Goal: Information Seeking & Learning: Learn about a topic

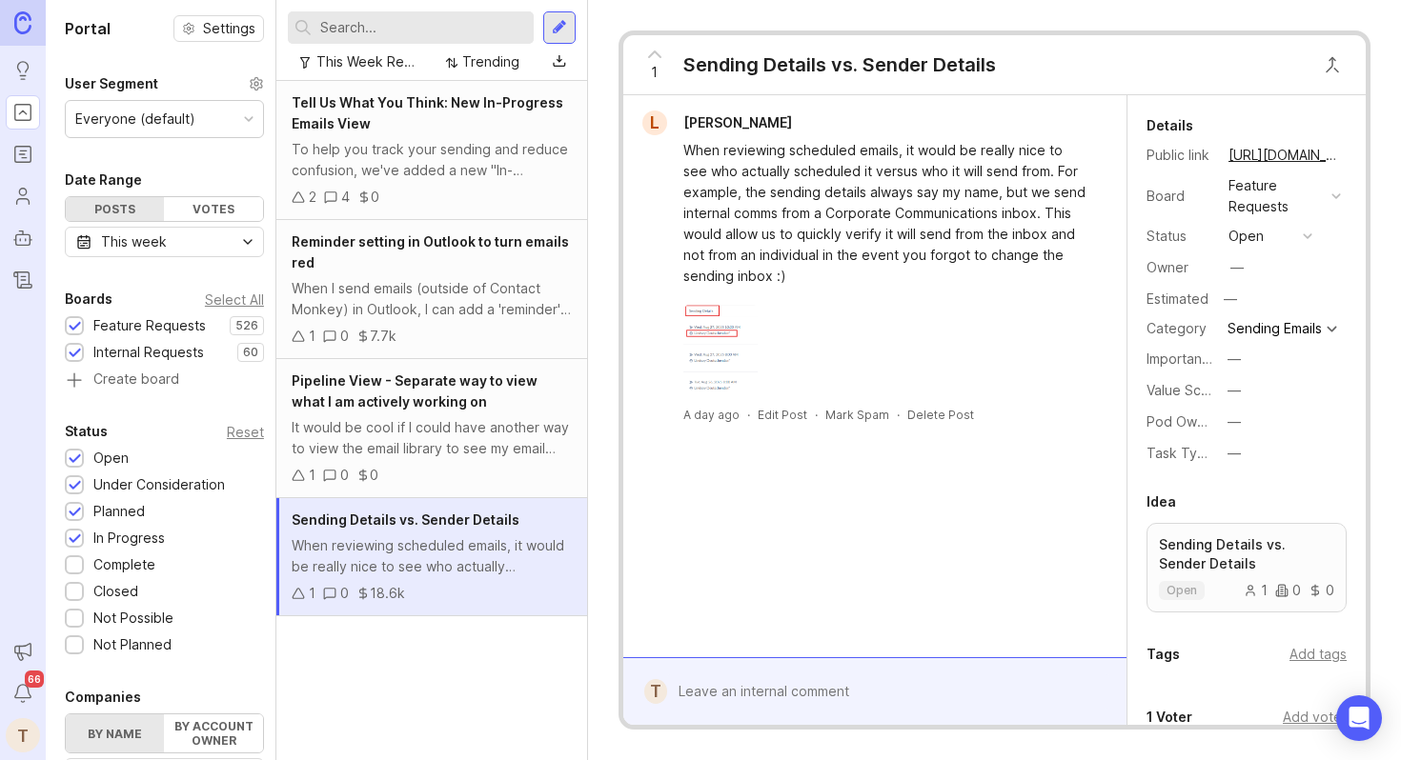
click at [425, 448] on div "It would be cool if I could have another way to view the email library to see m…" at bounding box center [432, 438] width 280 height 42
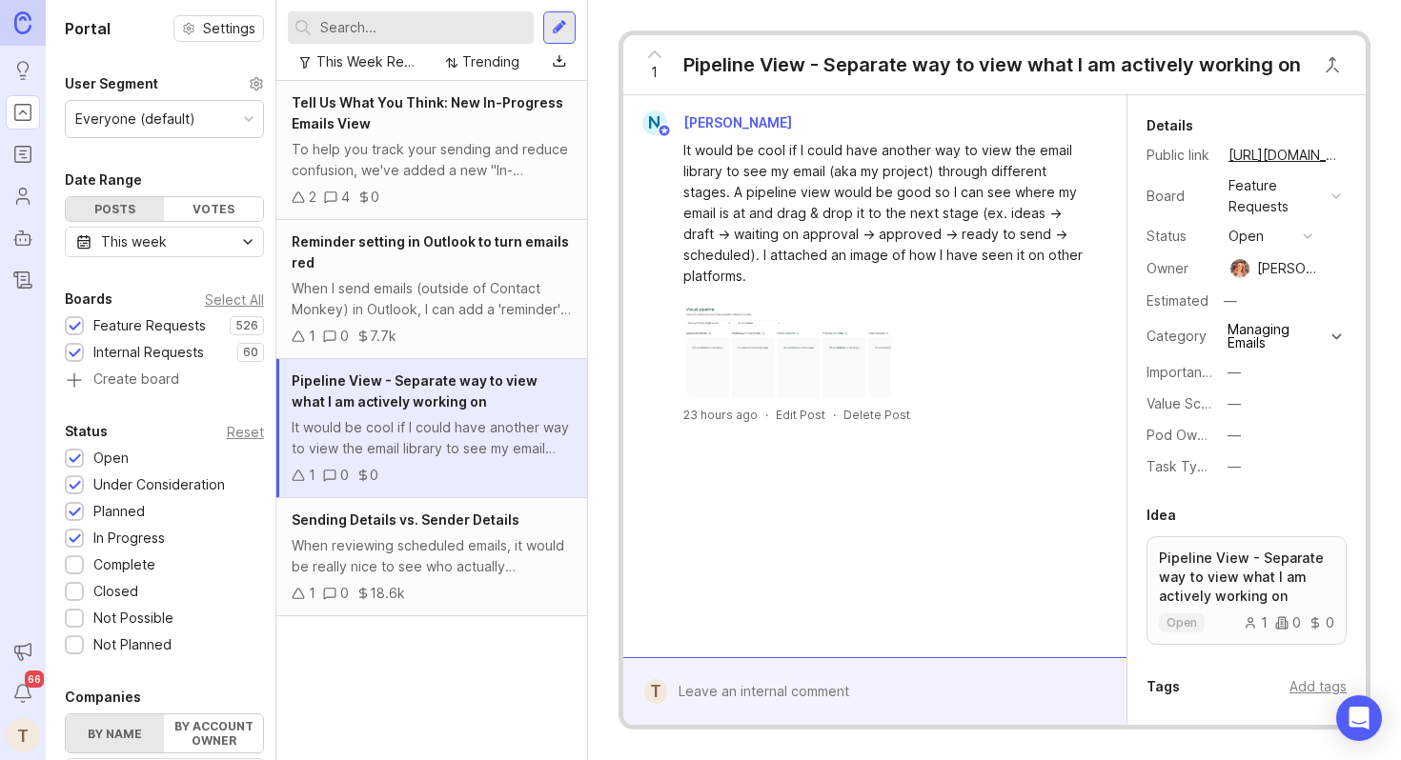
click at [374, 279] on div "When I send emails (outside of Contact Monkey) in Outlook, I can add a 'reminde…" at bounding box center [432, 299] width 280 height 42
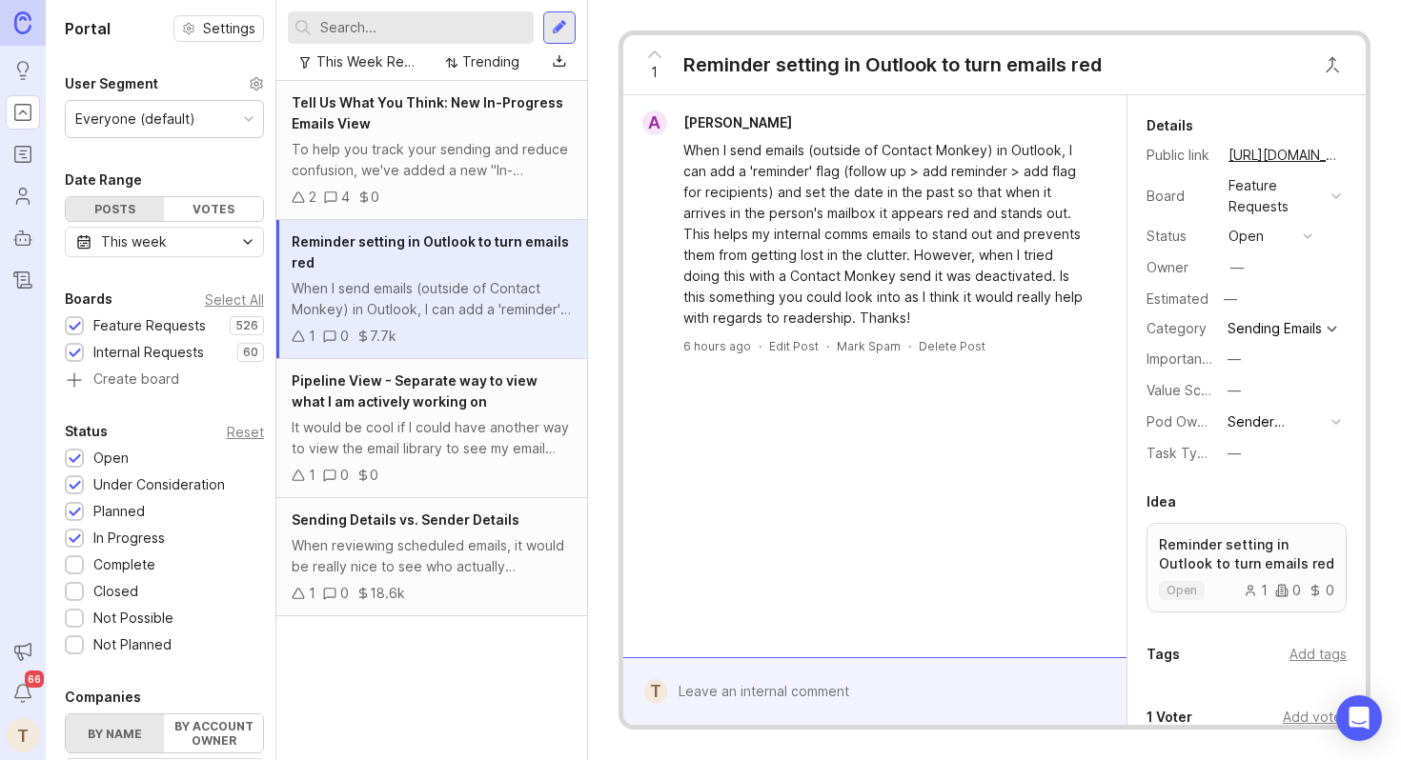
click at [430, 194] on div "2 4 0" at bounding box center [432, 197] width 280 height 21
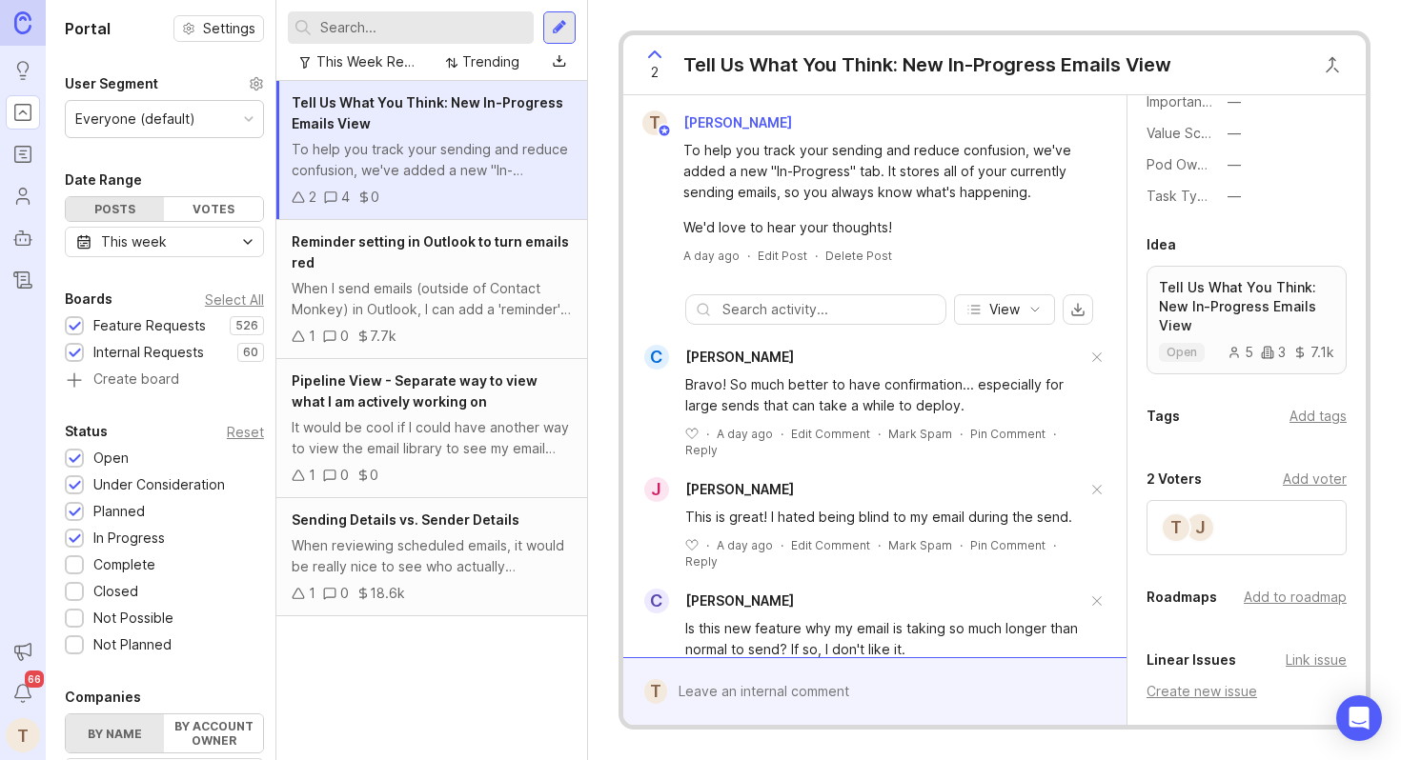
scroll to position [258, 0]
